Goal: Information Seeking & Learning: Find contact information

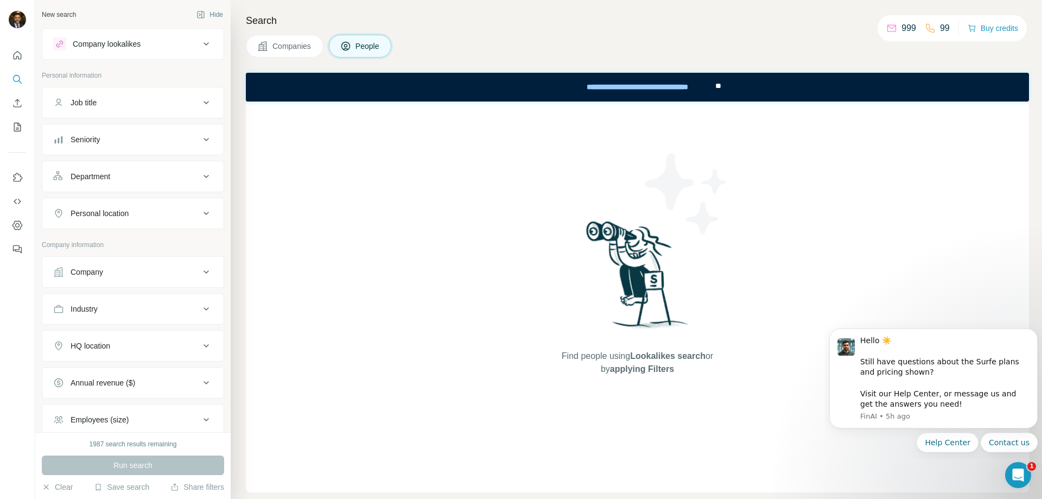
click at [678, 366] on span "Find people using Lookalikes search or by applying Filters" at bounding box center [637, 362] width 174 height 26
click at [619, 370] on span "applying Filters" at bounding box center [642, 368] width 64 height 9
drag, startPoint x: 431, startPoint y: 129, endPoint x: 149, endPoint y: 16, distance: 303.7
click at [431, 129] on div "Find people using Lookalikes search or by applying Filters" at bounding box center [637, 296] width 783 height 391
click at [665, 88] on div "**********" at bounding box center [637, 87] width 153 height 24
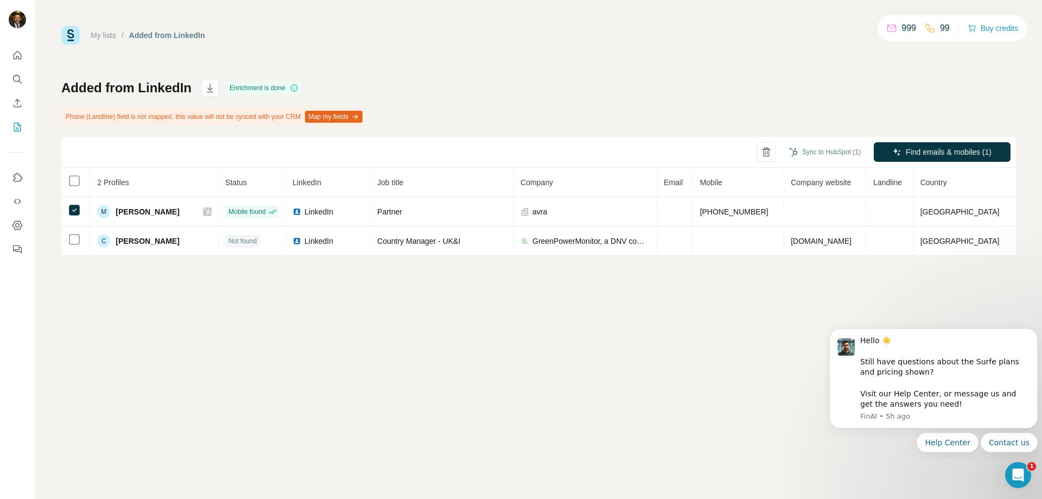
click at [393, 323] on div "My lists / Added from LinkedIn 999 99 Buy credits Added from LinkedIn Enrichmen…" at bounding box center [538, 249] width 1007 height 499
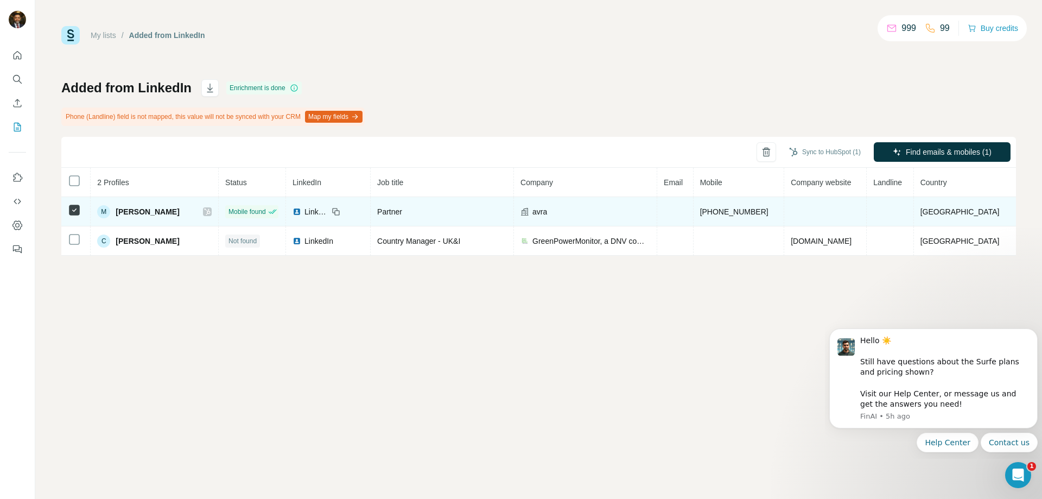
click at [968, 211] on span "United Kingdom" at bounding box center [959, 211] width 79 height 9
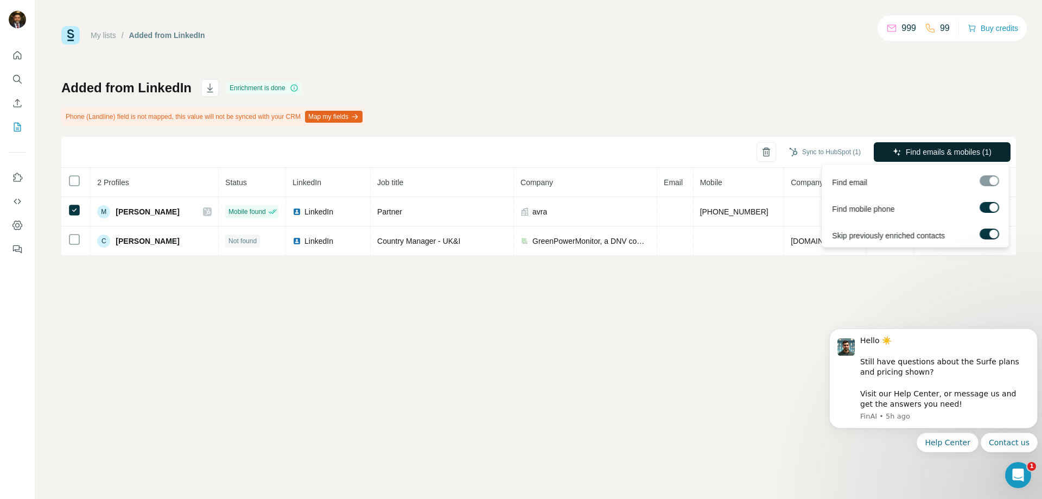
click at [938, 151] on span "Find emails & mobiles (1)" at bounding box center [949, 152] width 86 height 11
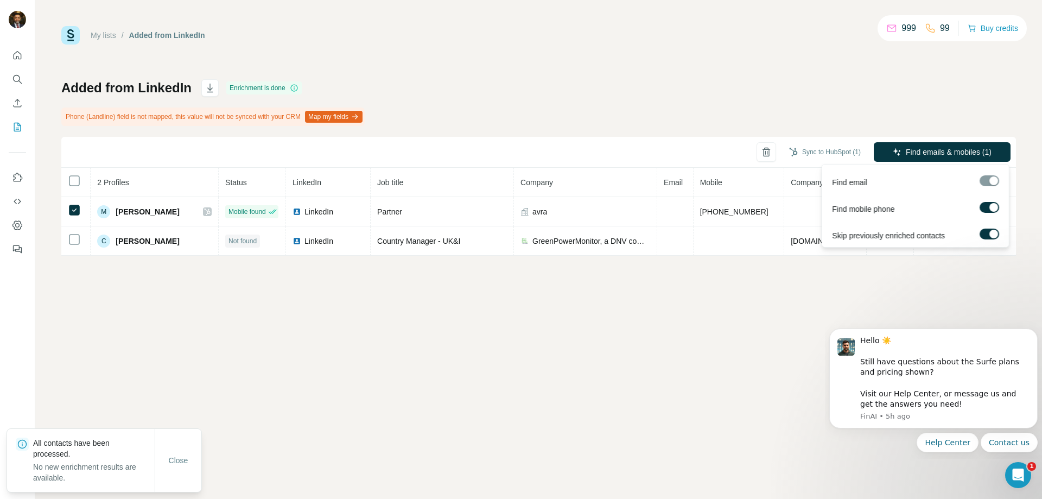
click at [991, 182] on div at bounding box center [990, 180] width 20 height 11
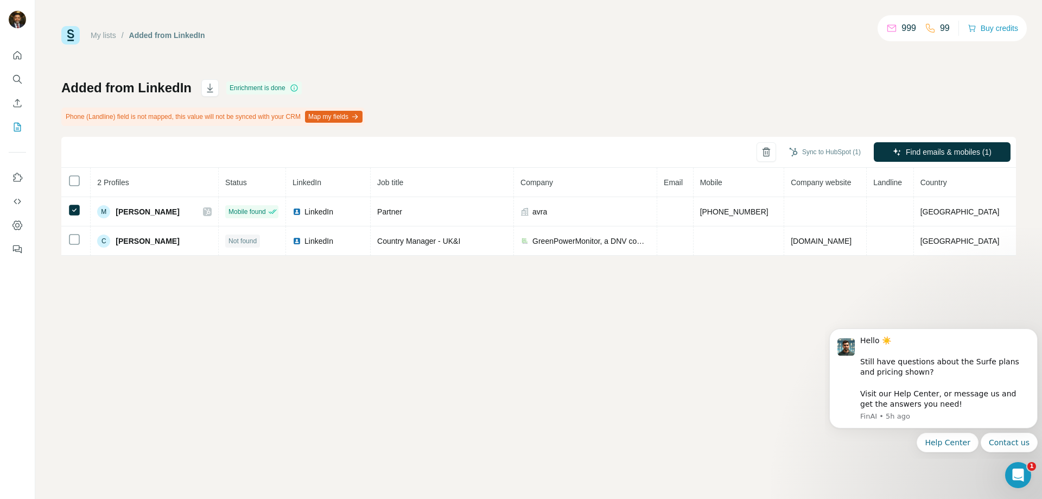
click at [599, 293] on div "My lists / Added from LinkedIn 999 99 Buy credits Added from LinkedIn Enrichmen…" at bounding box center [538, 249] width 1007 height 499
click at [288, 62] on div "My lists / Added from LinkedIn 999 99 Buy credits Added from LinkedIn Enrichmen…" at bounding box center [538, 141] width 955 height 230
click at [579, 328] on div "My lists / Added from LinkedIn 999 99 Buy credits Added from LinkedIn Enrichmen…" at bounding box center [538, 249] width 1007 height 499
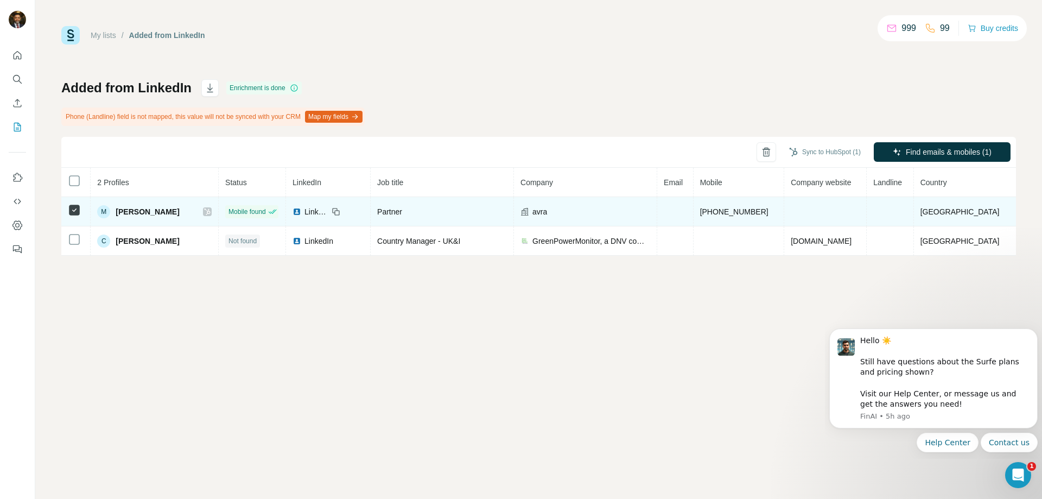
click at [735, 212] on span "+447768122747" at bounding box center [734, 211] width 68 height 9
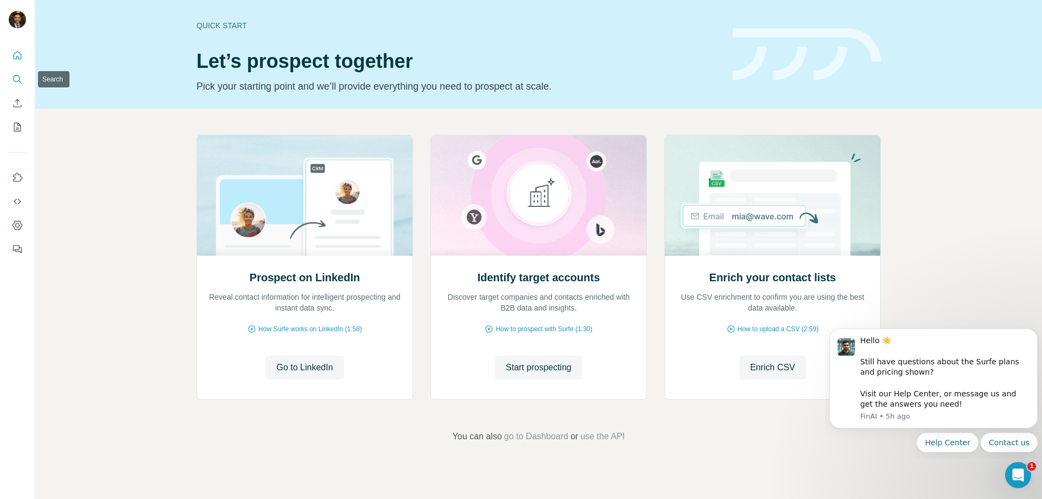
click at [20, 78] on icon "Search" at bounding box center [17, 79] width 11 height 11
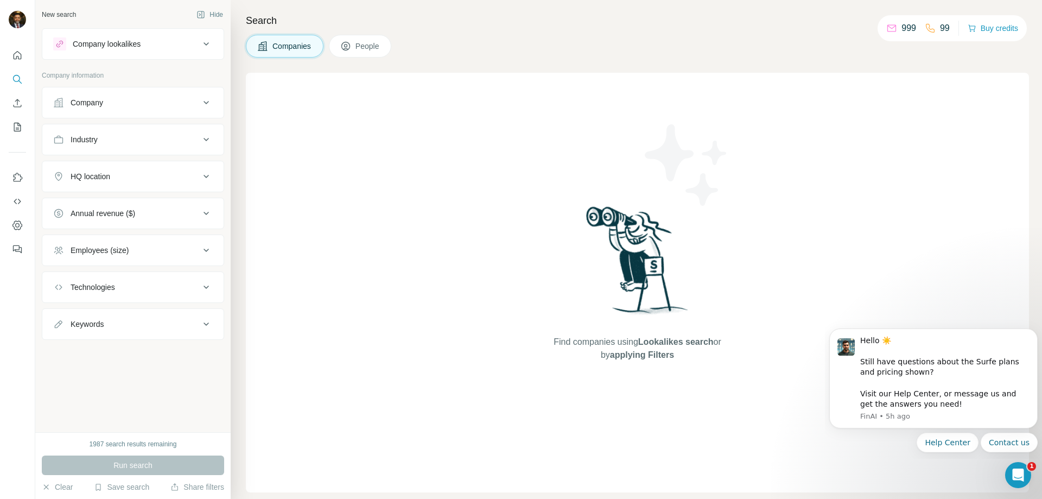
click at [297, 49] on span "Companies" at bounding box center [292, 46] width 40 height 11
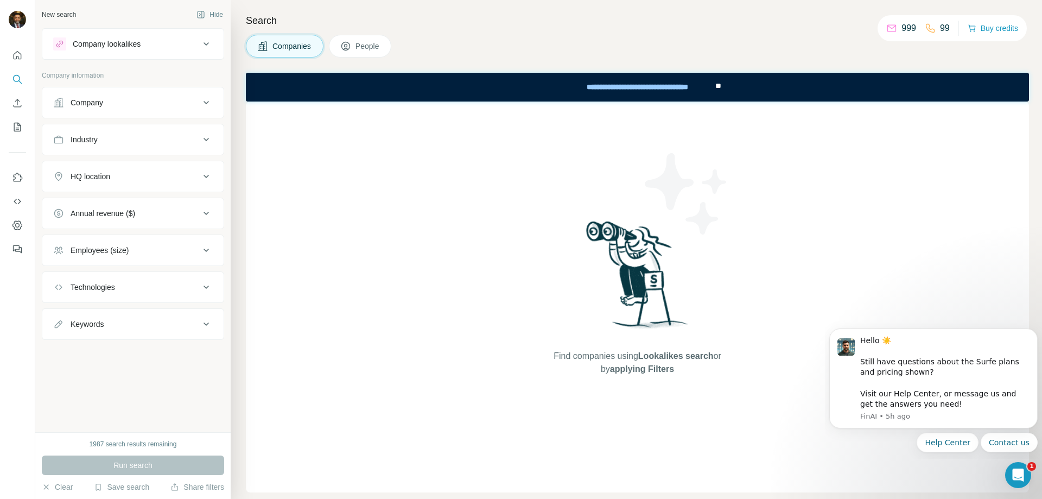
click at [93, 107] on div "Company" at bounding box center [87, 102] width 33 height 11
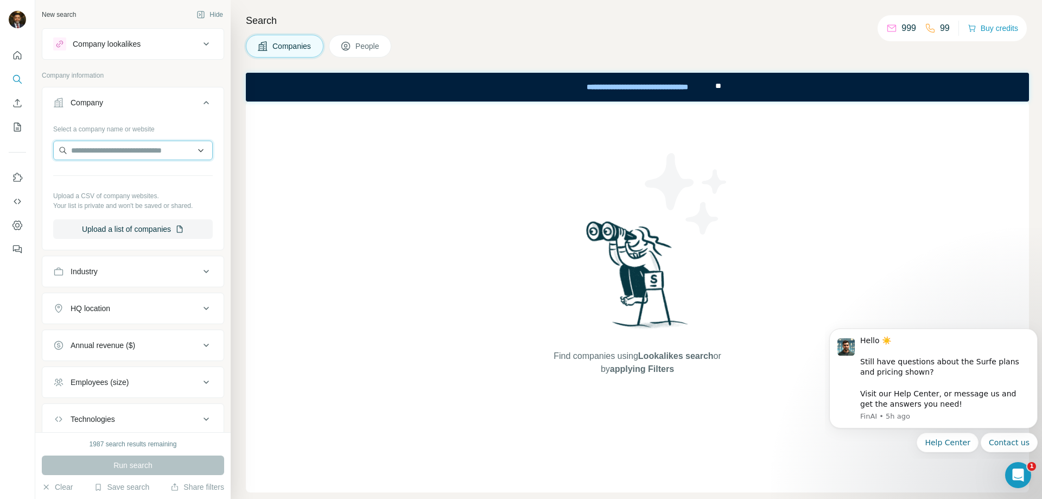
click at [96, 154] on input "text" at bounding box center [133, 151] width 160 height 20
paste input "**********"
type input "**********"
click at [121, 183] on p "regroup-media.co.uk" at bounding box center [110, 185] width 52 height 10
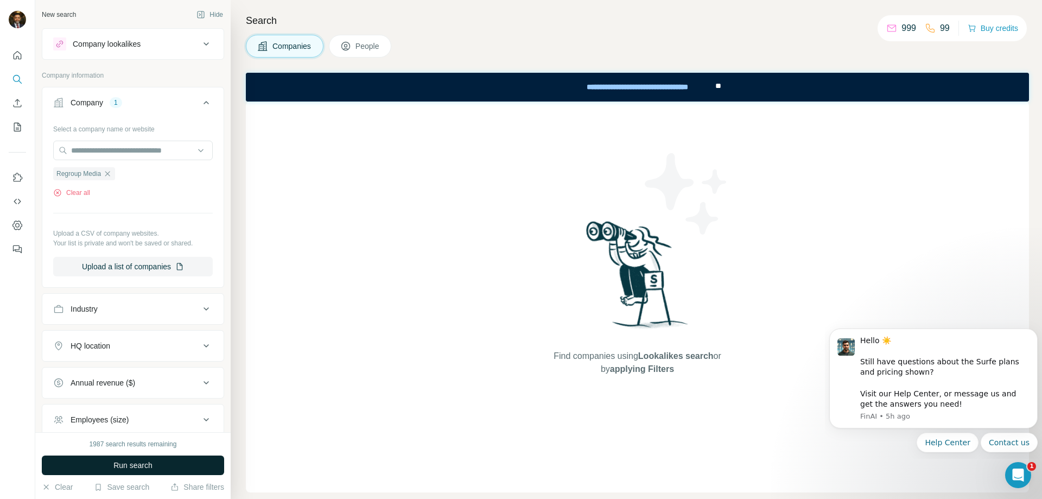
click at [139, 466] on span "Run search" at bounding box center [132, 465] width 39 height 11
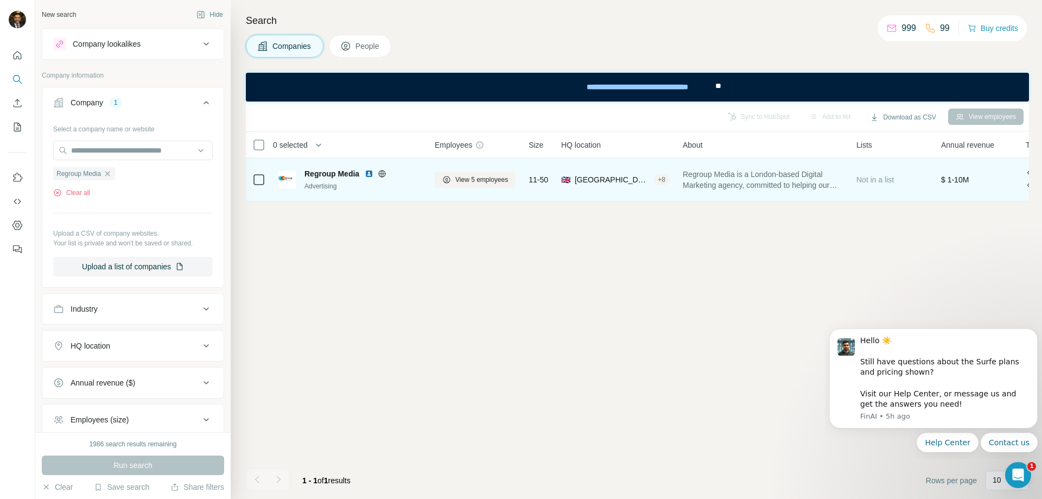
click at [969, 180] on span "$ 1-10M" at bounding box center [955, 179] width 28 height 9
click at [468, 186] on button "View 5 employees" at bounding box center [475, 179] width 81 height 16
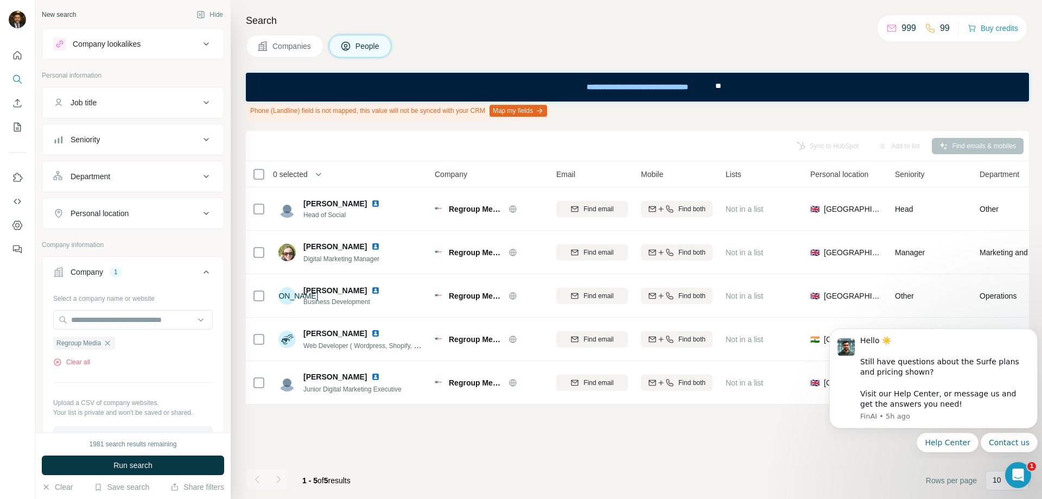
click at [819, 438] on div "Sync to HubSpot Add to list Find emails & mobiles 0 selected People Company Ema…" at bounding box center [637, 315] width 783 height 368
click at [793, 422] on div "Sync to HubSpot Add to list Find emails & mobiles 0 selected People Company Ema…" at bounding box center [637, 315] width 783 height 368
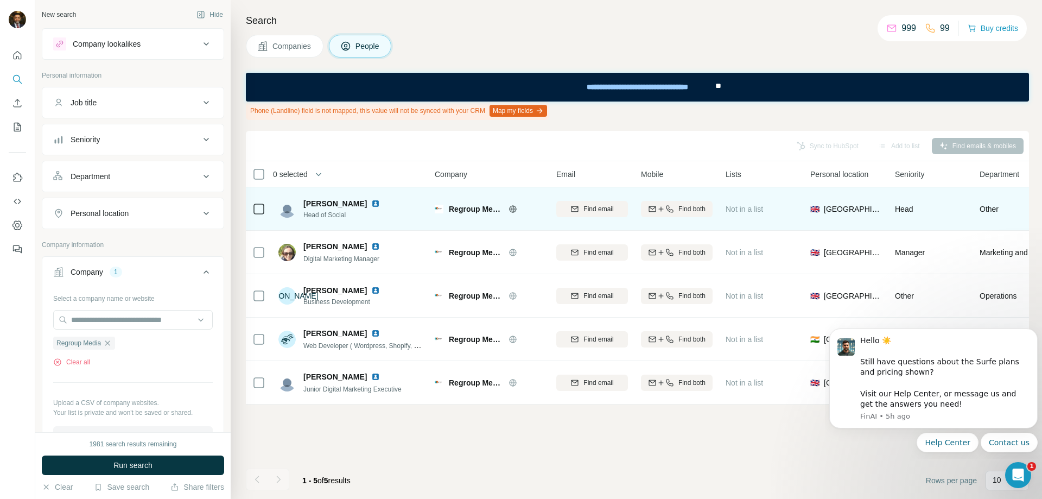
click at [322, 204] on span "Mike Roderick" at bounding box center [334, 203] width 63 height 11
drag, startPoint x: 354, startPoint y: 202, endPoint x: 302, endPoint y: 200, distance: 51.6
click at [302, 200] on div "Mike Roderick Head of Social" at bounding box center [331, 209] width 106 height 22
copy span "Mike Roderick"
drag, startPoint x: 387, startPoint y: 217, endPoint x: 360, endPoint y: 209, distance: 28.2
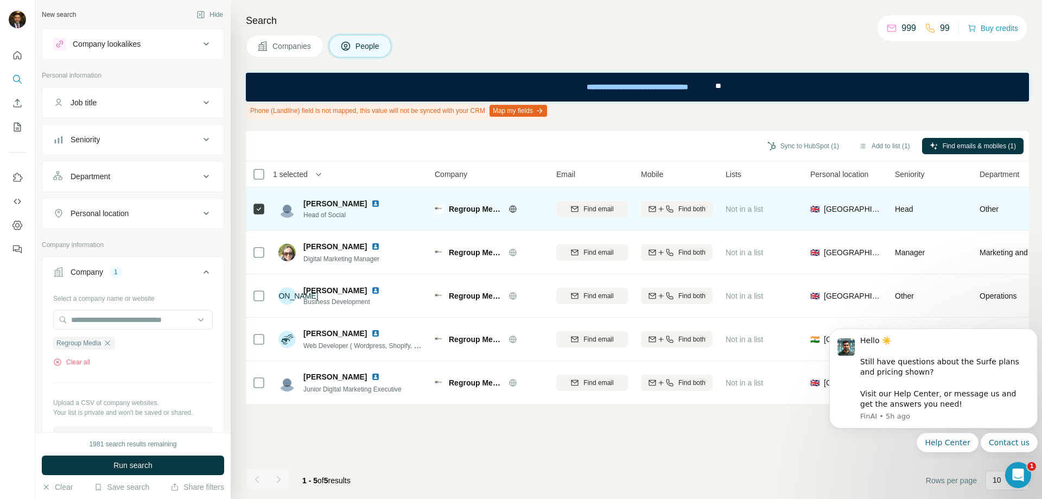
click at [387, 216] on div "Mike Roderick Head of Social" at bounding box center [350, 209] width 144 height 30
click at [676, 208] on div "Find both" at bounding box center [677, 209] width 72 height 10
click at [371, 202] on img at bounding box center [375, 203] width 9 height 9
click at [371, 200] on img at bounding box center [375, 203] width 9 height 9
